Goal: Task Accomplishment & Management: Manage account settings

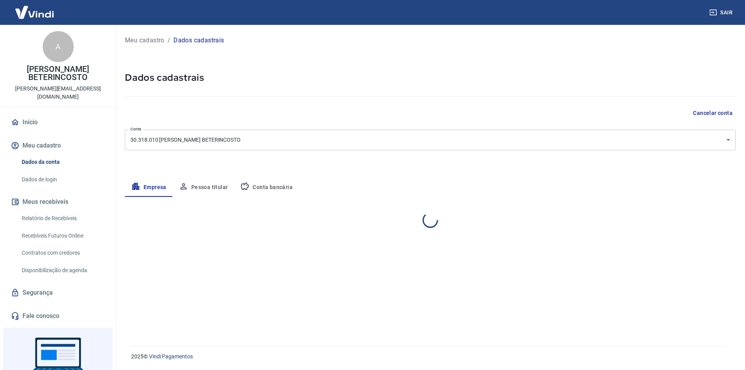
select select "SP"
select select "business"
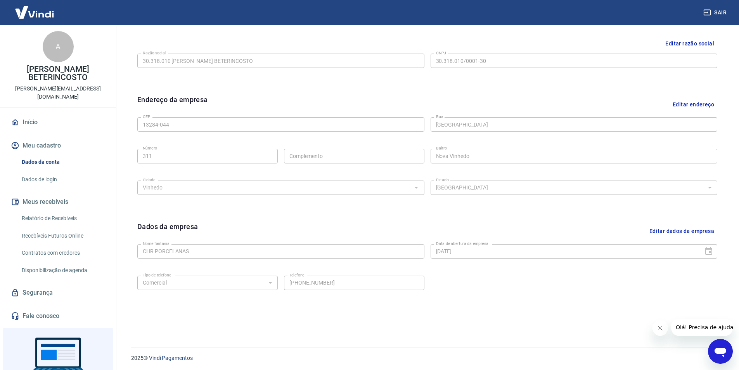
scroll to position [190, 0]
click at [51, 171] on link "Dados de login" at bounding box center [63, 179] width 88 height 16
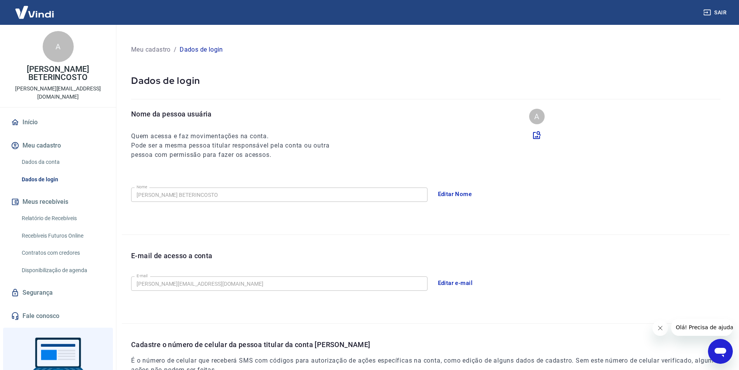
click at [539, 119] on div "A" at bounding box center [537, 117] width 16 height 16
click at [539, 133] on icon at bounding box center [537, 135] width 8 height 8
click at [0, 0] on input "file" at bounding box center [0, 0] width 0 height 0
